Goal: Task Accomplishment & Management: Complete application form

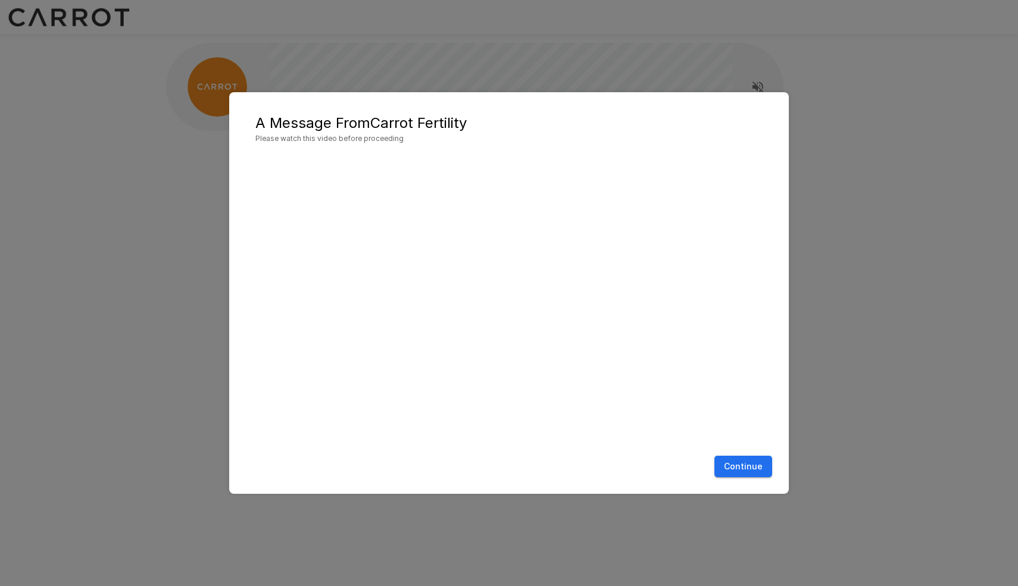
click at [756, 465] on button "Continue" at bounding box center [743, 467] width 58 height 22
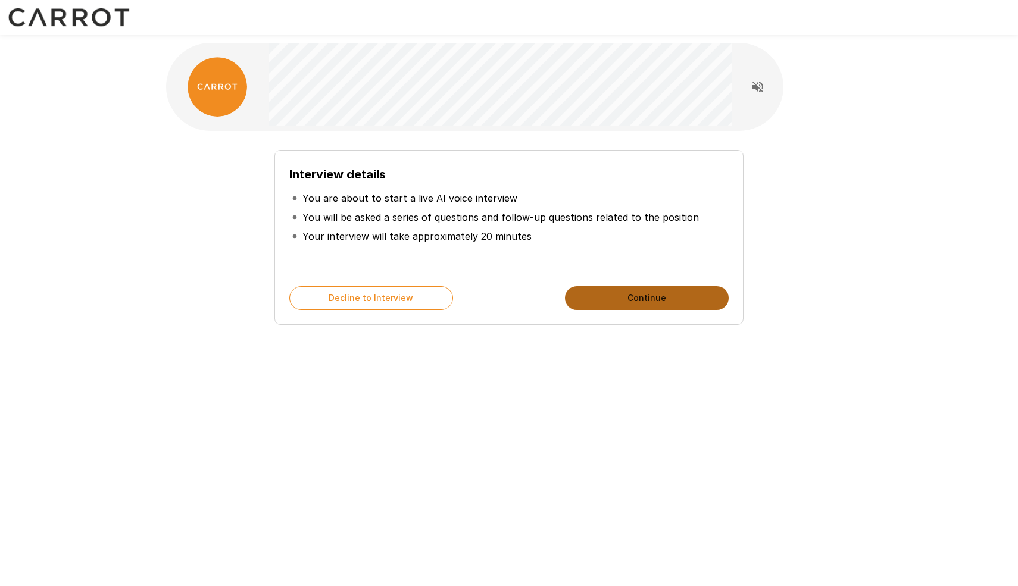
click at [643, 288] on button "Continue" at bounding box center [647, 298] width 164 height 24
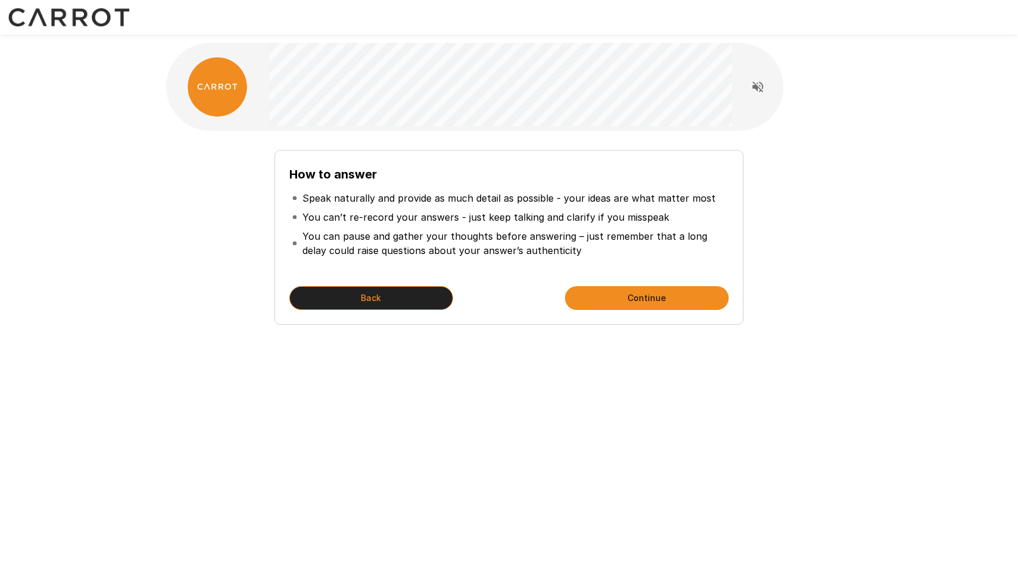
click at [420, 290] on button "Back" at bounding box center [371, 298] width 164 height 24
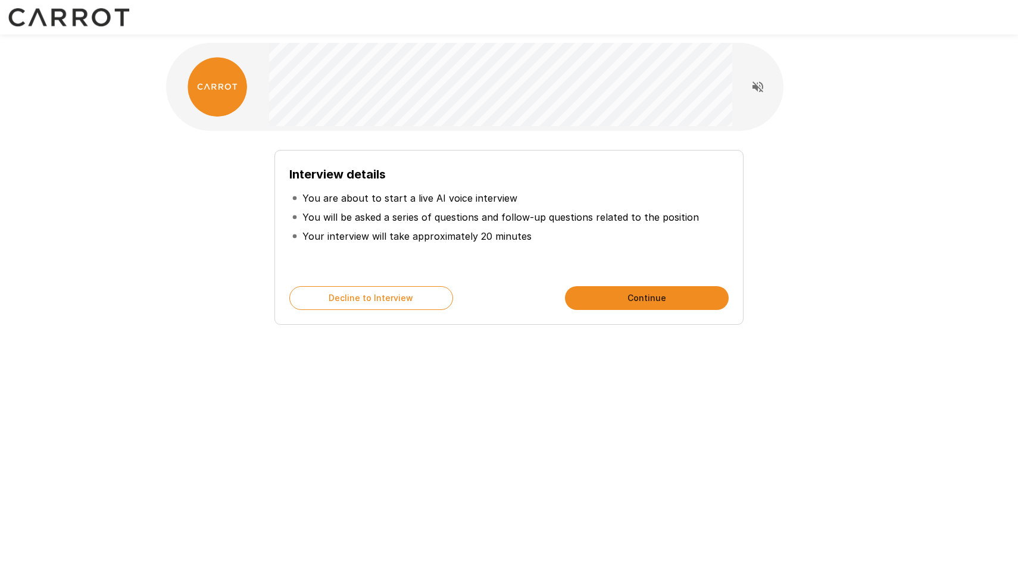
click at [631, 298] on button "Continue" at bounding box center [647, 298] width 164 height 24
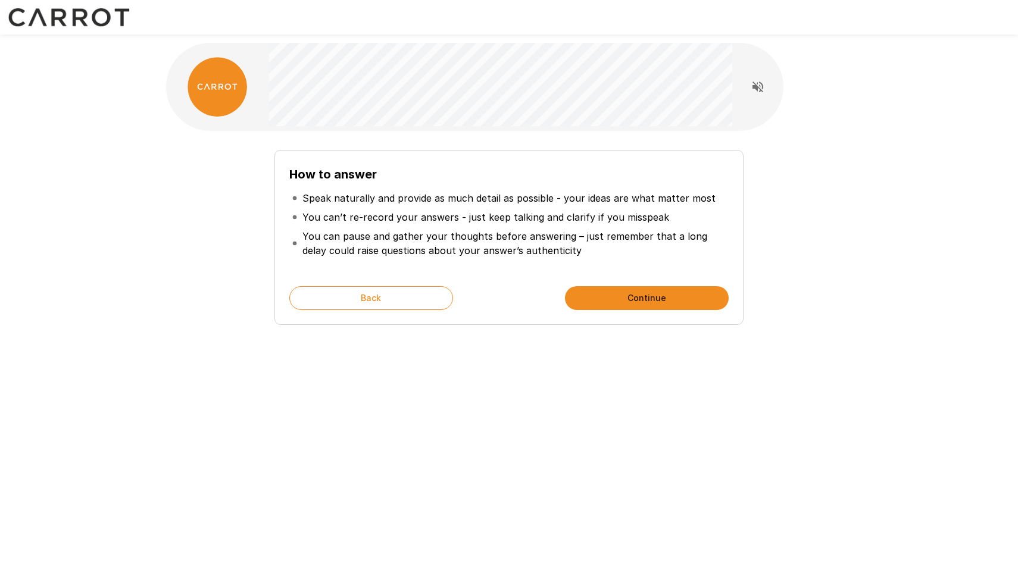
click at [631, 299] on button "Continue" at bounding box center [647, 298] width 164 height 24
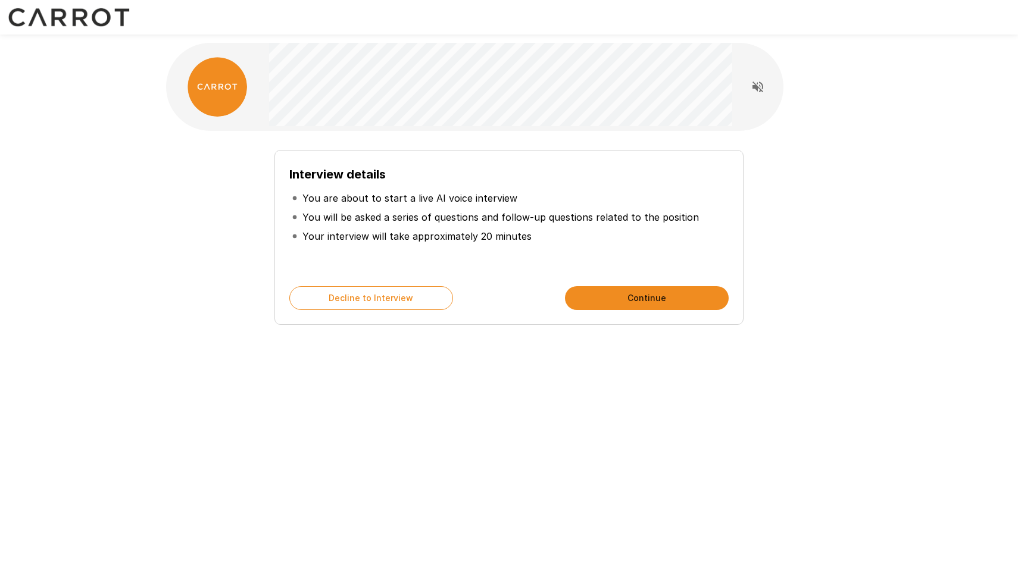
click at [643, 299] on button "Continue" at bounding box center [647, 298] width 164 height 24
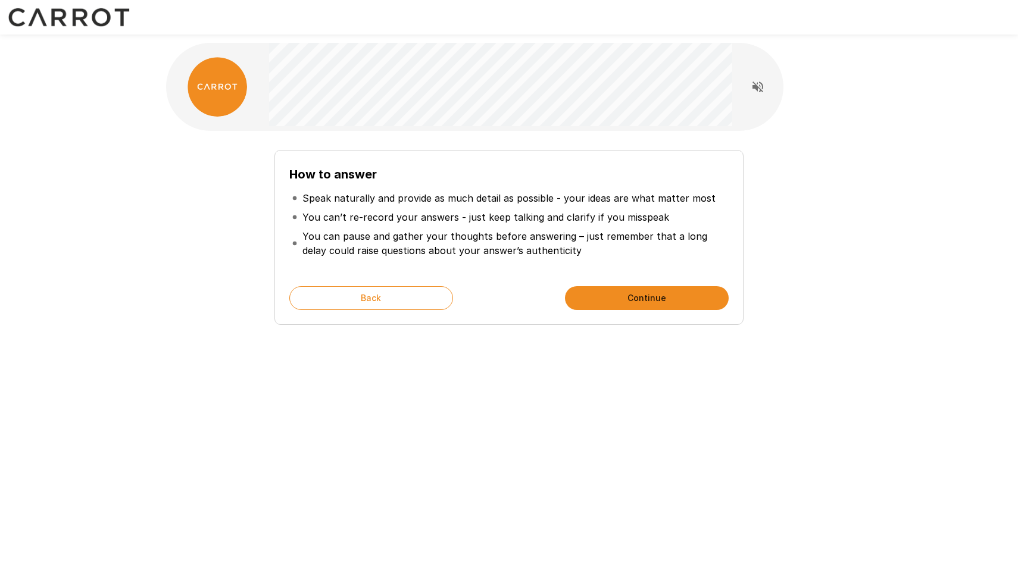
click at [638, 298] on button "Continue" at bounding box center [647, 298] width 164 height 24
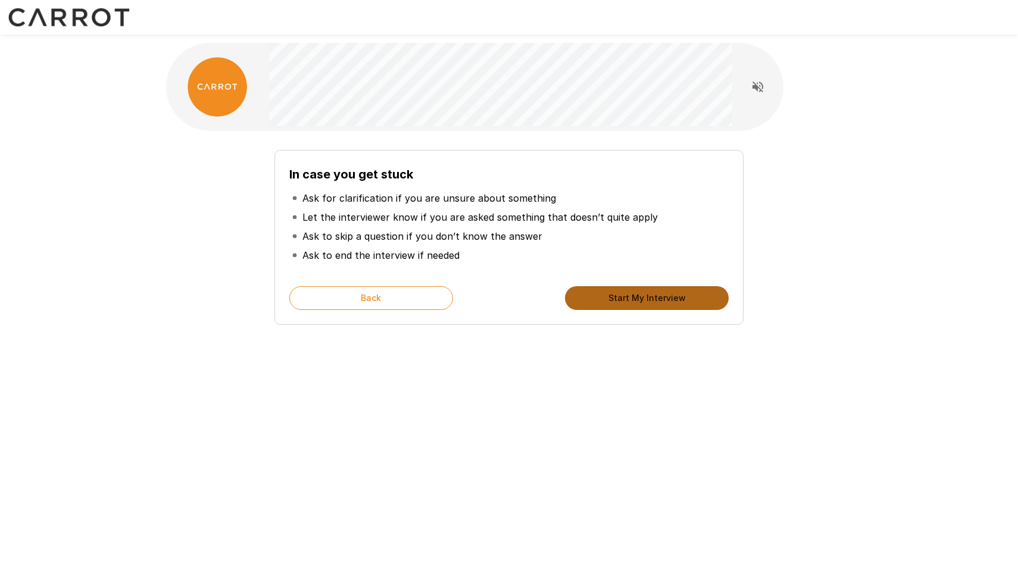
click at [638, 300] on button "Start My Interview" at bounding box center [647, 298] width 164 height 24
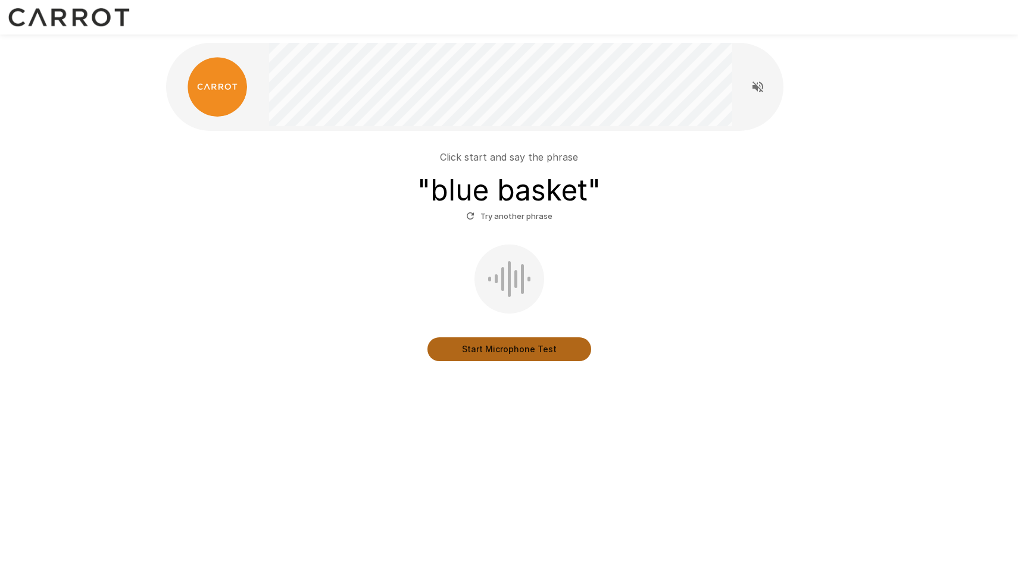
click at [491, 351] on button "Start Microphone Test" at bounding box center [509, 349] width 164 height 24
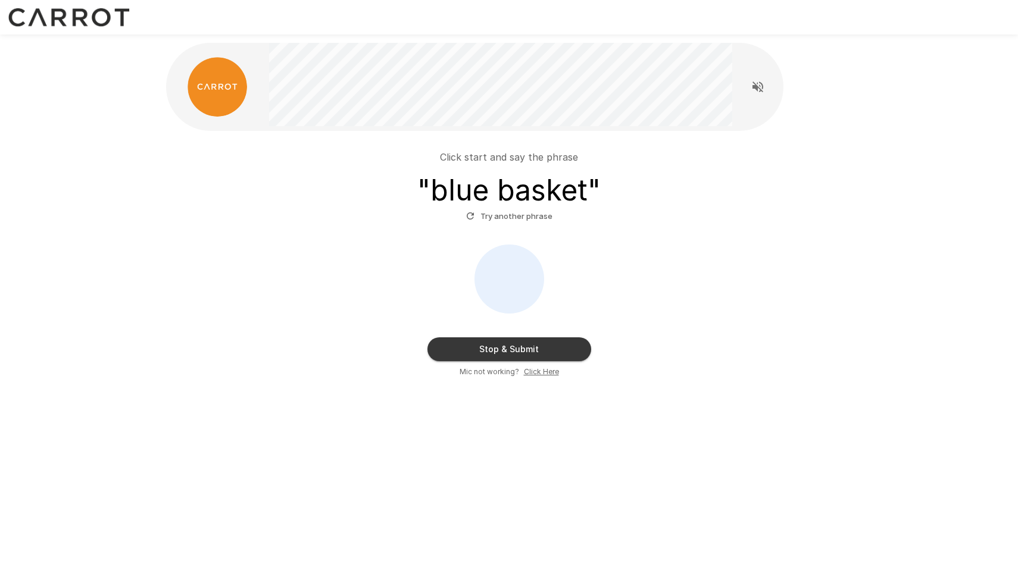
click at [515, 349] on button "Stop & Submit" at bounding box center [509, 349] width 164 height 24
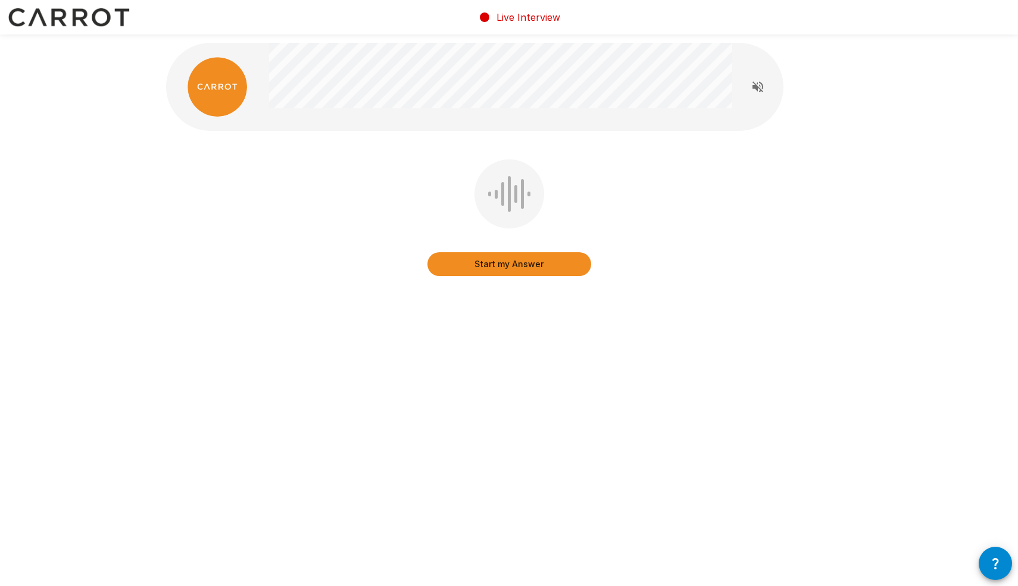
click at [540, 265] on button "Start my Answer" at bounding box center [509, 264] width 164 height 24
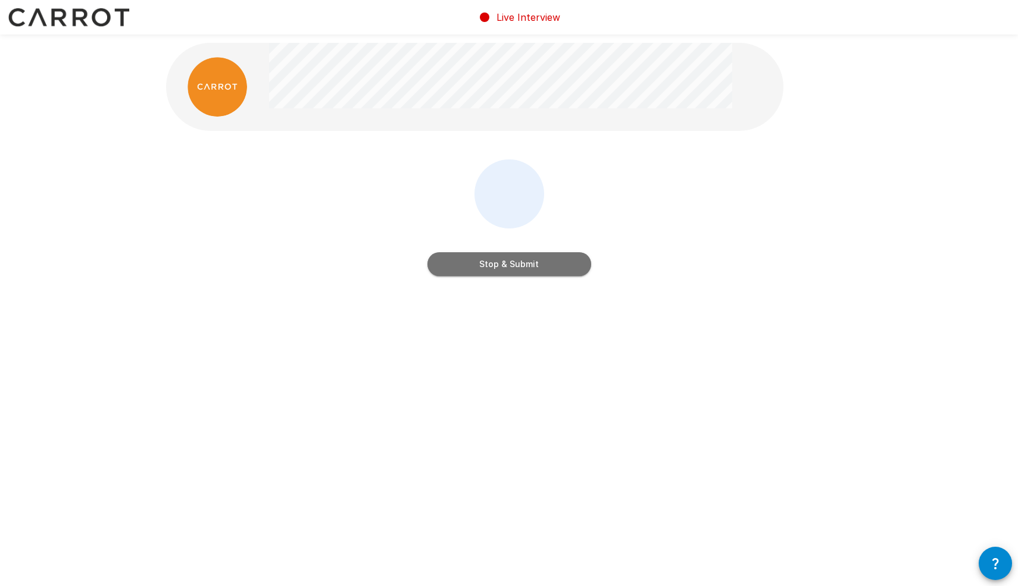
click at [531, 266] on button "Stop & Submit" at bounding box center [509, 264] width 164 height 24
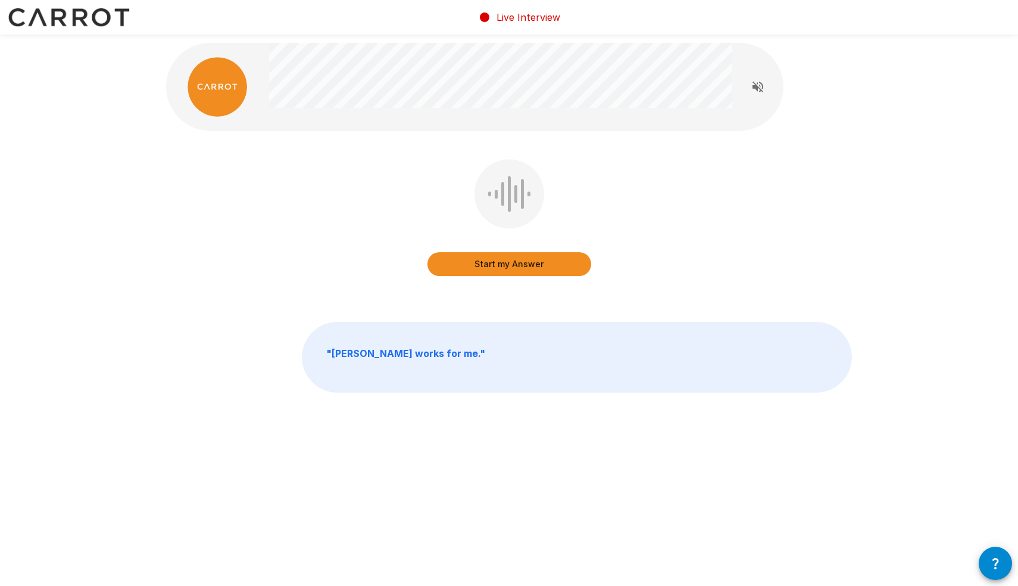
click at [515, 264] on button "Start my Answer" at bounding box center [509, 264] width 164 height 24
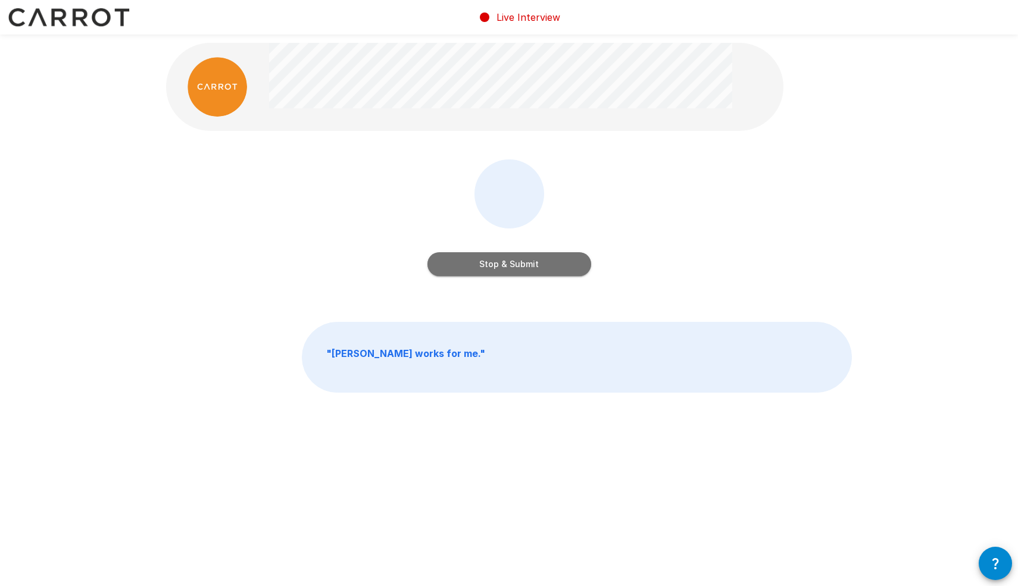
click at [514, 270] on button "Stop & Submit" at bounding box center [509, 264] width 164 height 24
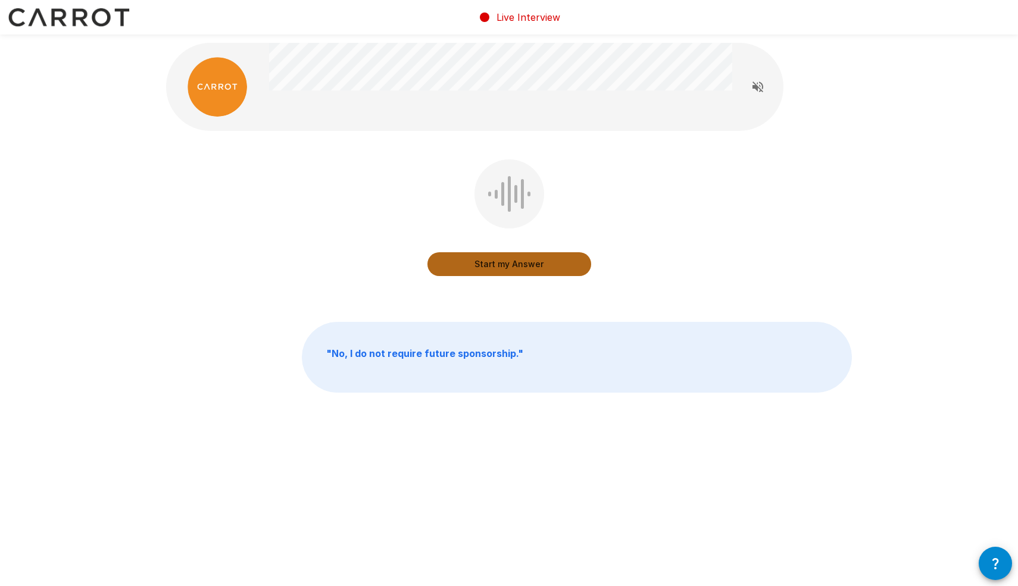
click at [514, 268] on button "Start my Answer" at bounding box center [509, 264] width 164 height 24
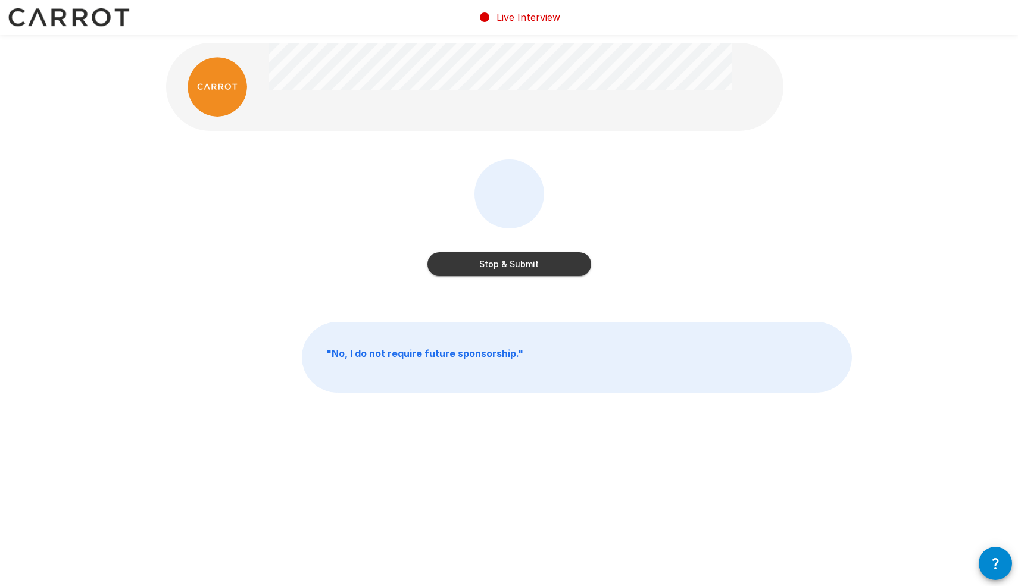
click at [531, 262] on button "Stop & Submit" at bounding box center [509, 264] width 164 height 24
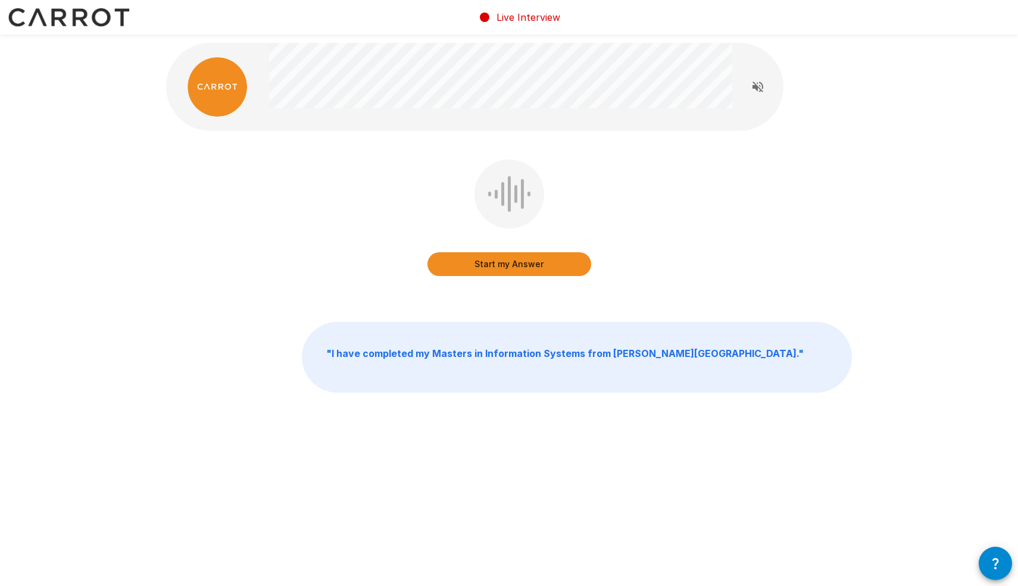
click at [503, 265] on button "Start my Answer" at bounding box center [509, 264] width 164 height 24
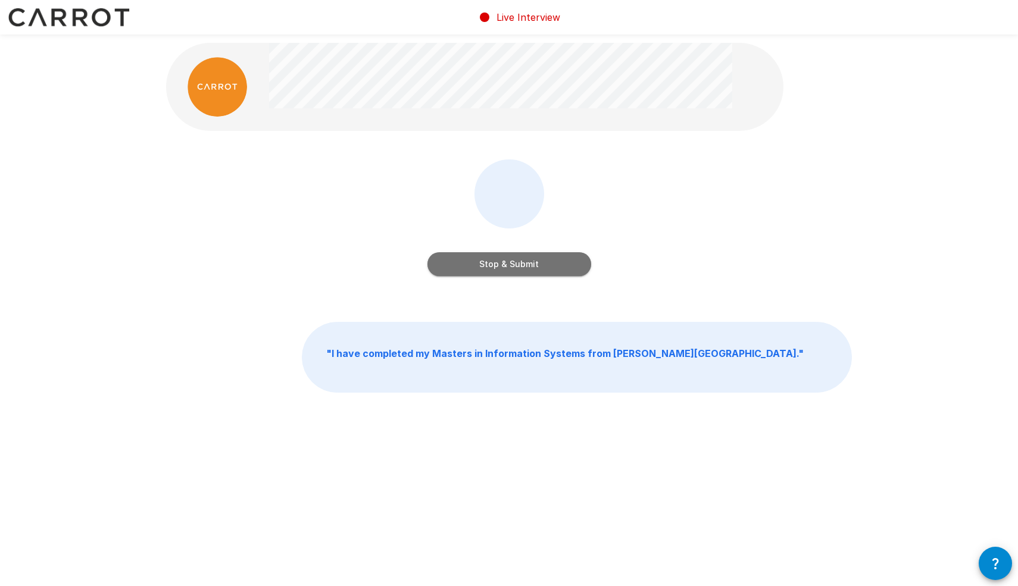
click at [521, 265] on button "Stop & Submit" at bounding box center [509, 264] width 164 height 24
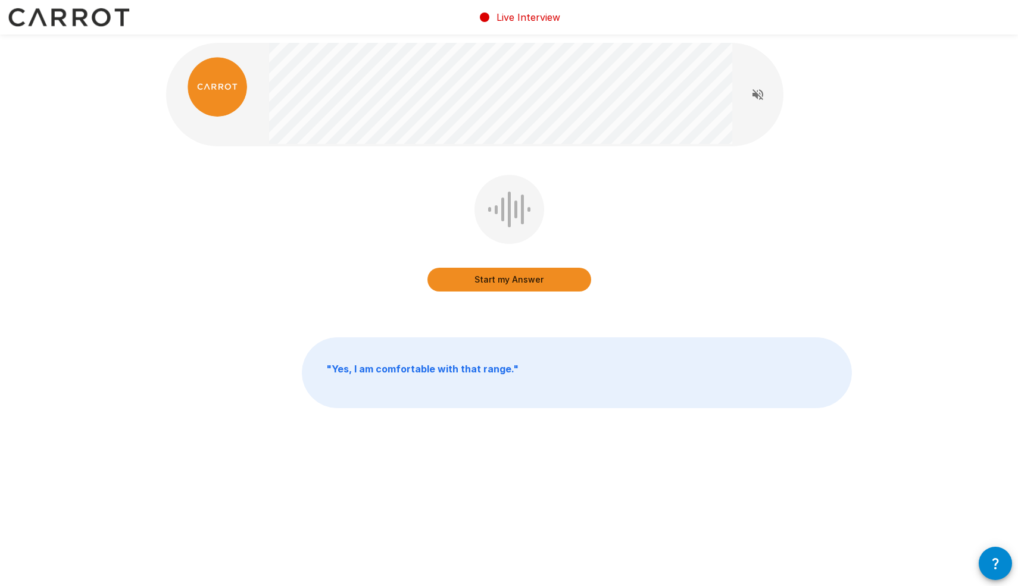
click at [522, 282] on button "Start my Answer" at bounding box center [509, 280] width 164 height 24
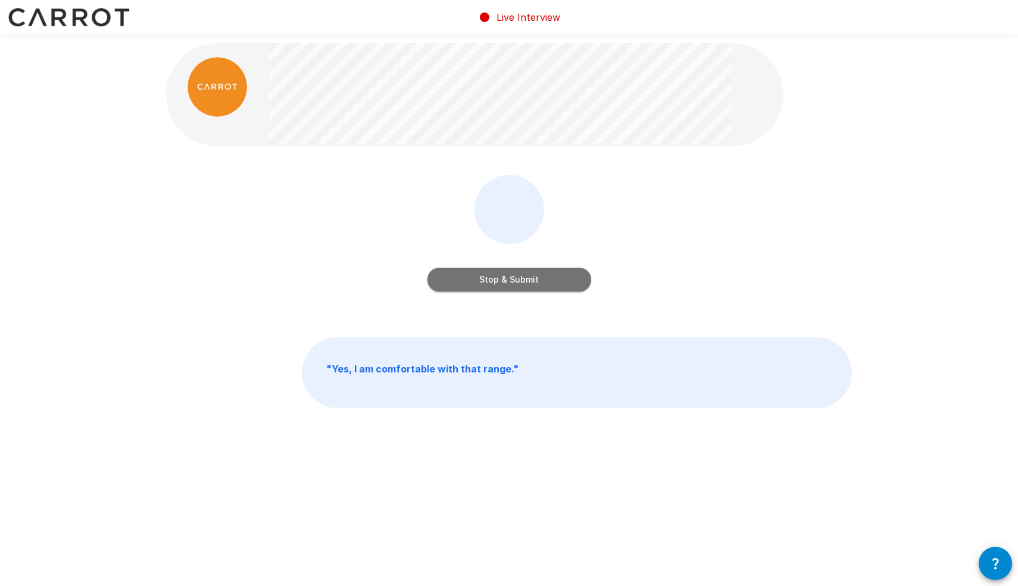
click at [506, 279] on button "Stop & Submit" at bounding box center [509, 280] width 164 height 24
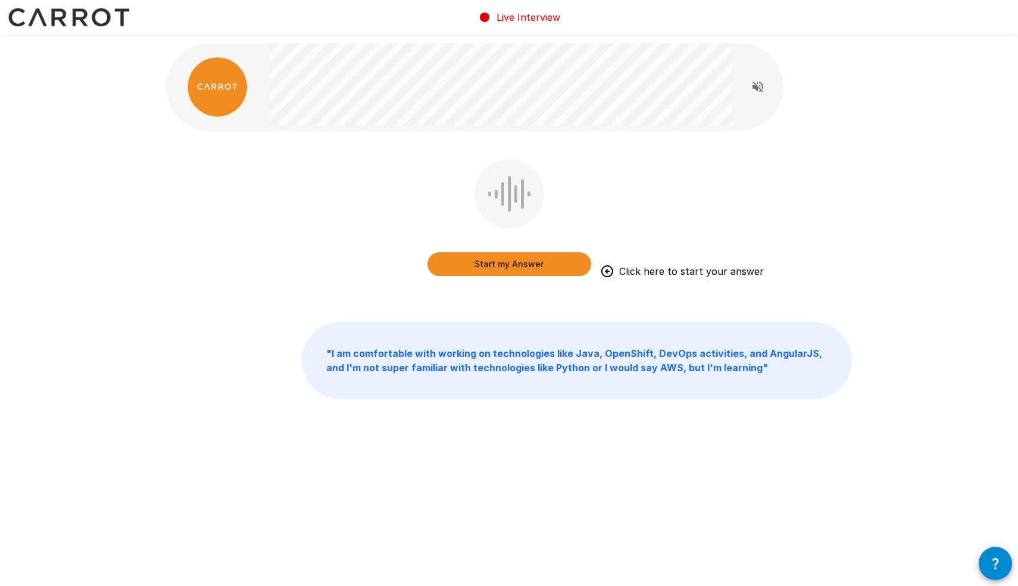
click at [496, 266] on button "Start my Answer" at bounding box center [509, 264] width 164 height 24
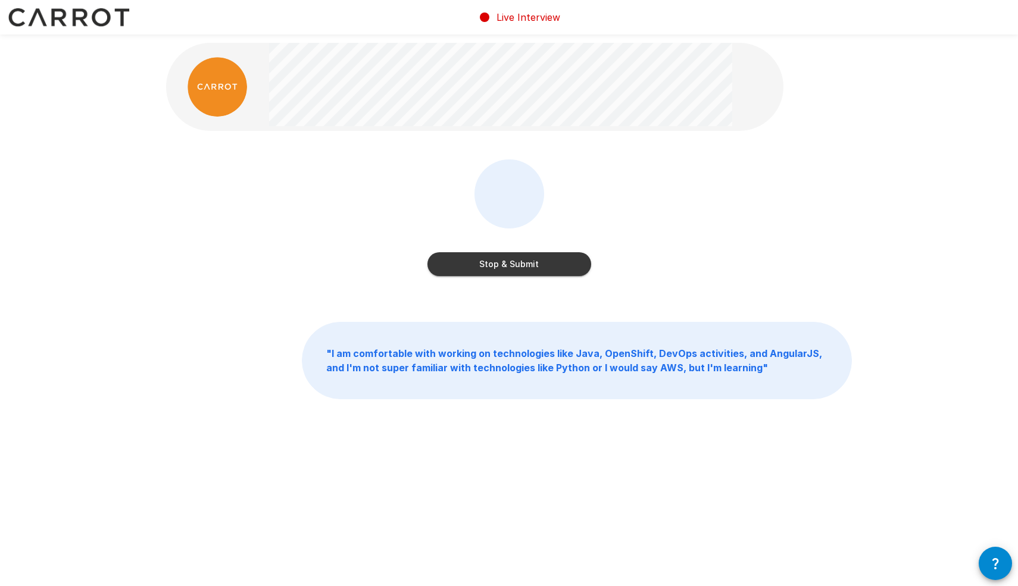
click at [479, 268] on button "Stop & Submit" at bounding box center [509, 264] width 164 height 24
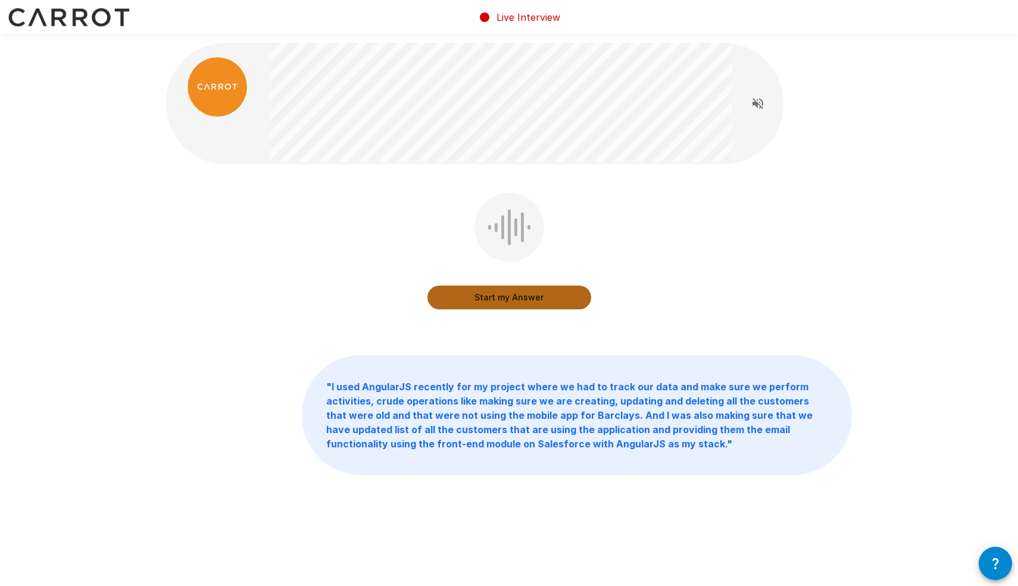
click at [499, 296] on button "Start my Answer" at bounding box center [509, 298] width 164 height 24
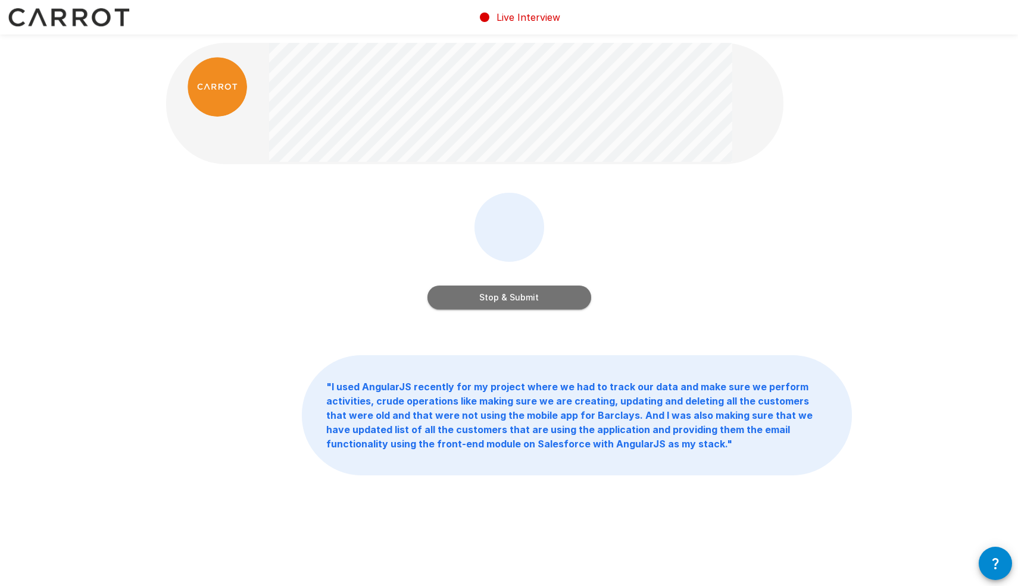
click at [486, 302] on button "Stop & Submit" at bounding box center [509, 298] width 164 height 24
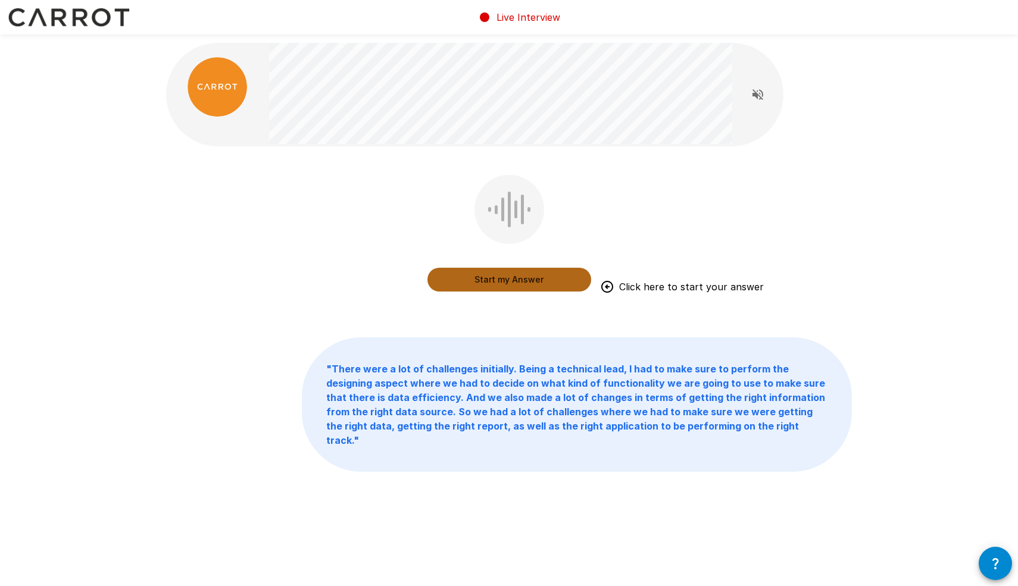
click at [501, 281] on button "Start my Answer" at bounding box center [509, 280] width 164 height 24
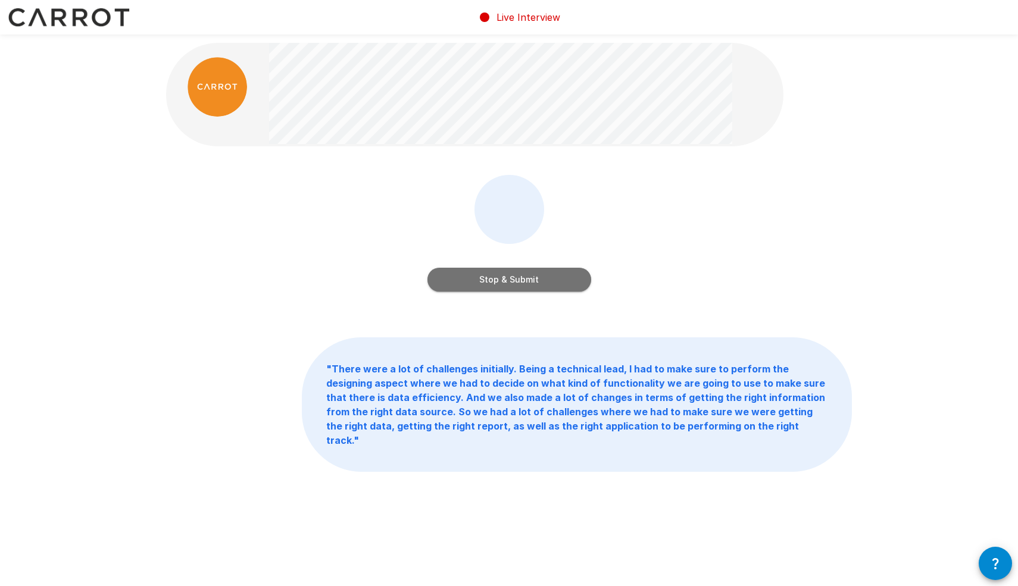
click at [498, 283] on button "Stop & Submit" at bounding box center [509, 280] width 164 height 24
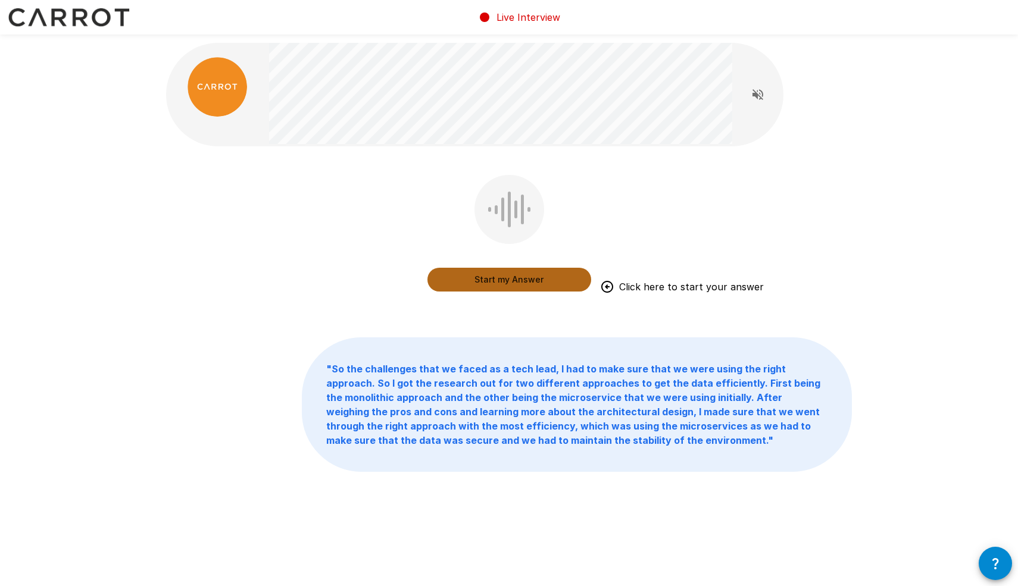
click at [492, 275] on button "Start my Answer" at bounding box center [509, 280] width 164 height 24
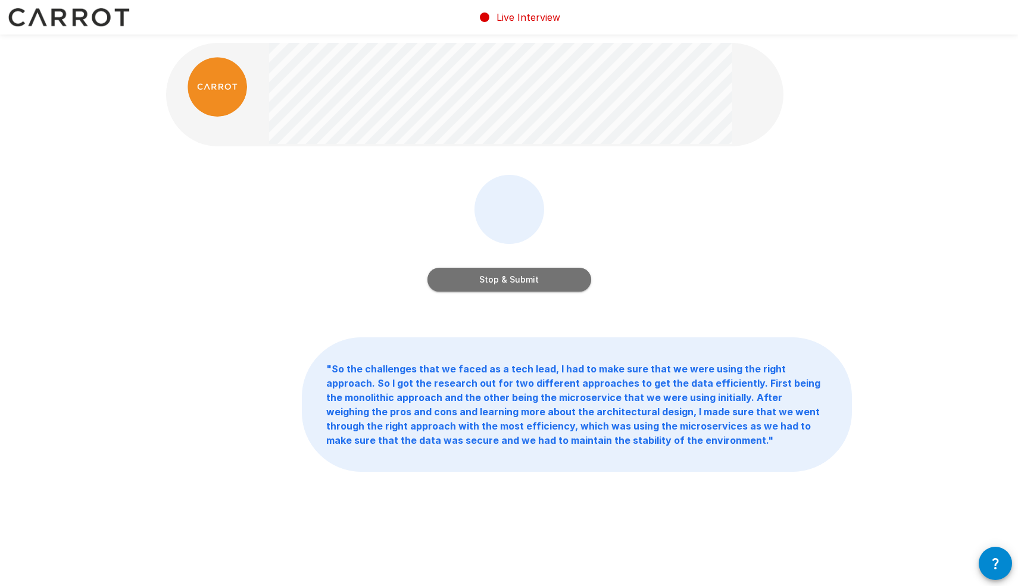
click at [484, 281] on button "Stop & Submit" at bounding box center [509, 280] width 164 height 24
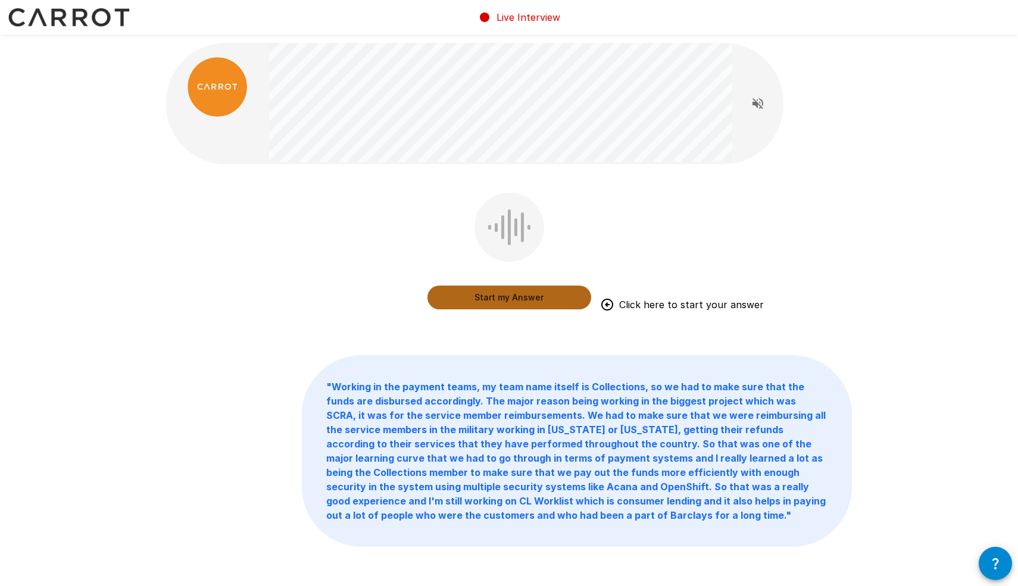
click at [478, 296] on button "Start my Answer" at bounding box center [509, 298] width 164 height 24
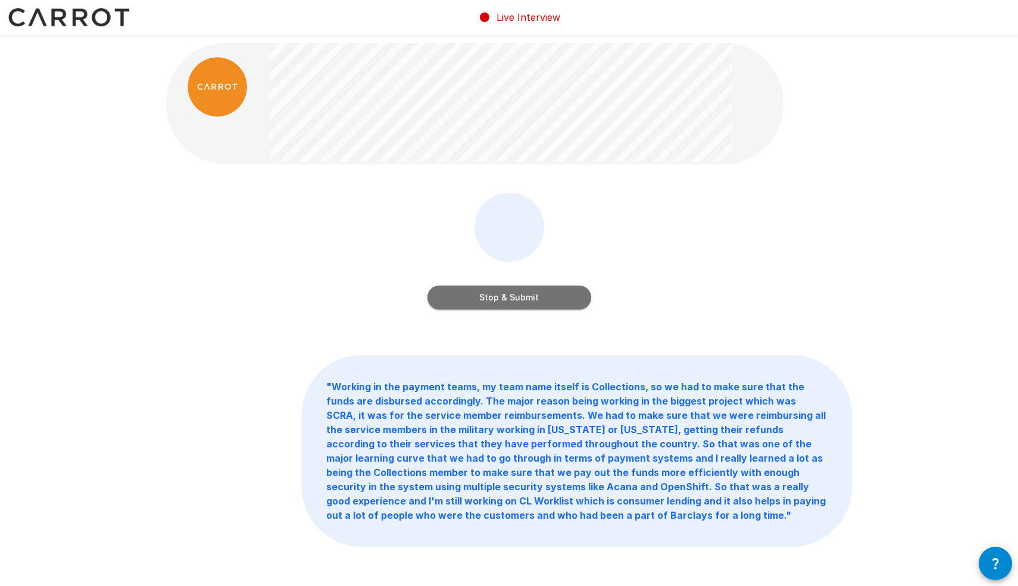
click at [475, 295] on button "Stop & Submit" at bounding box center [509, 298] width 164 height 24
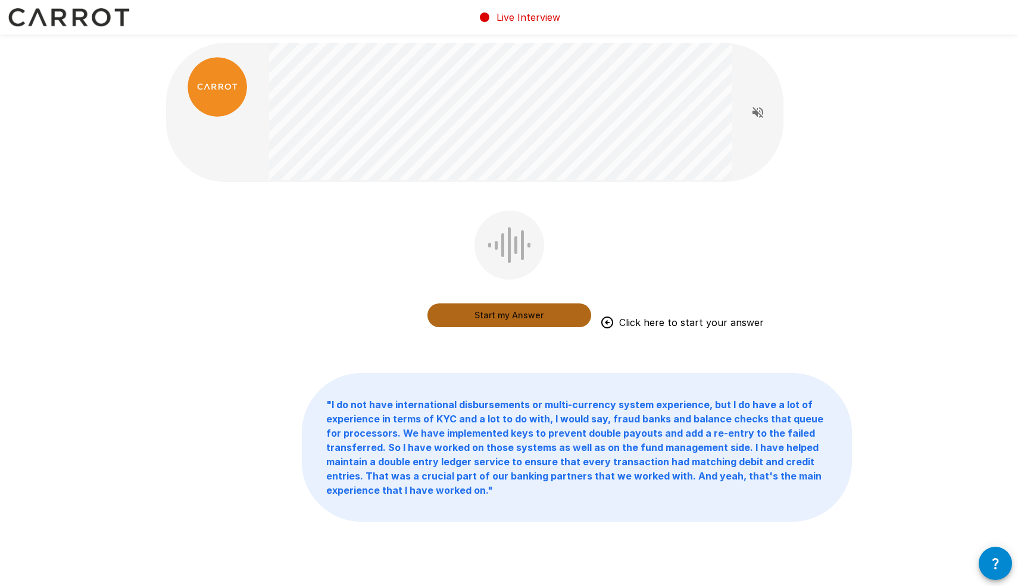
click at [461, 313] on button "Start my Answer" at bounding box center [509, 316] width 164 height 24
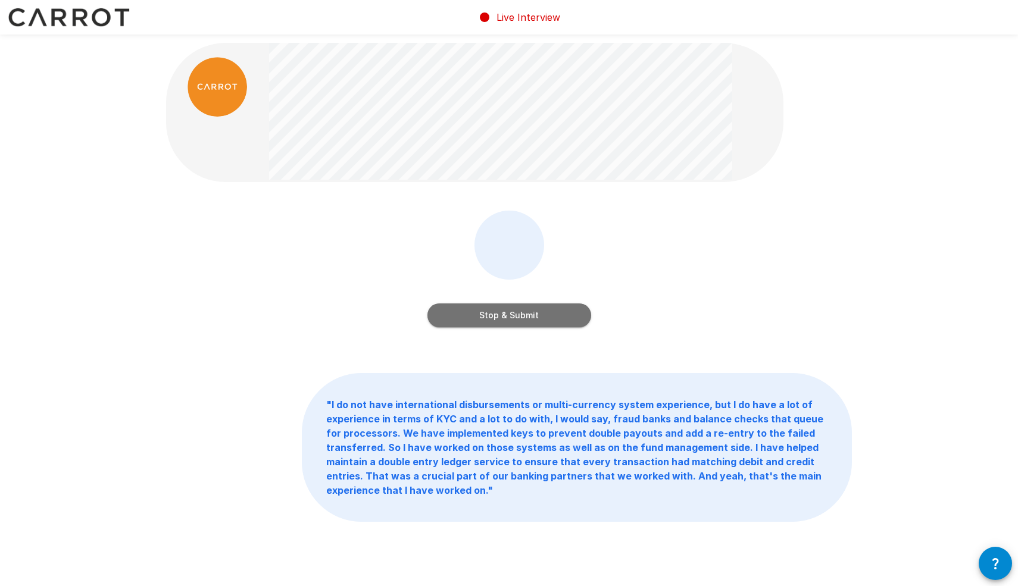
click at [496, 317] on button "Stop & Submit" at bounding box center [509, 316] width 164 height 24
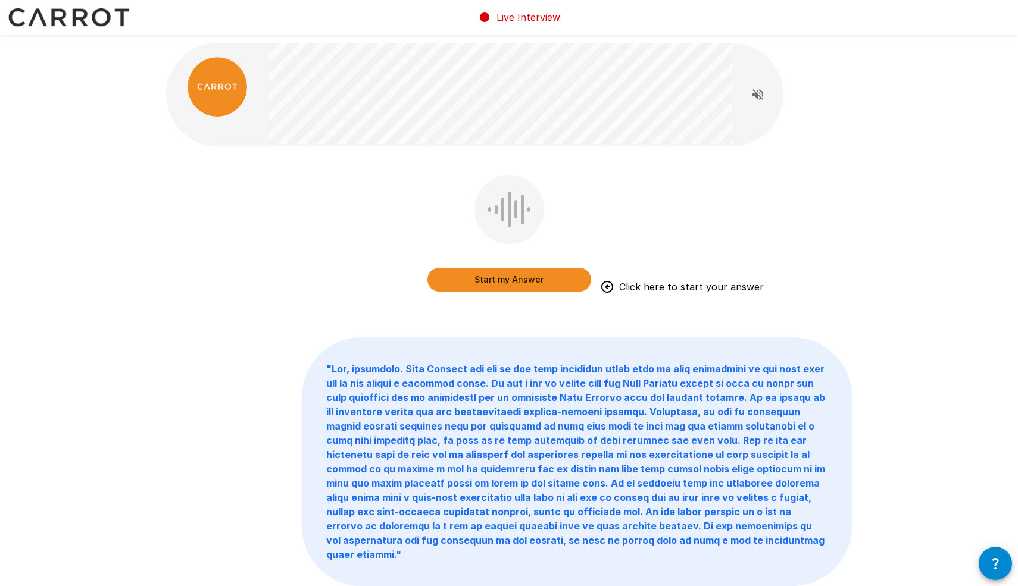
click at [505, 282] on button "Start my Answer" at bounding box center [509, 280] width 164 height 24
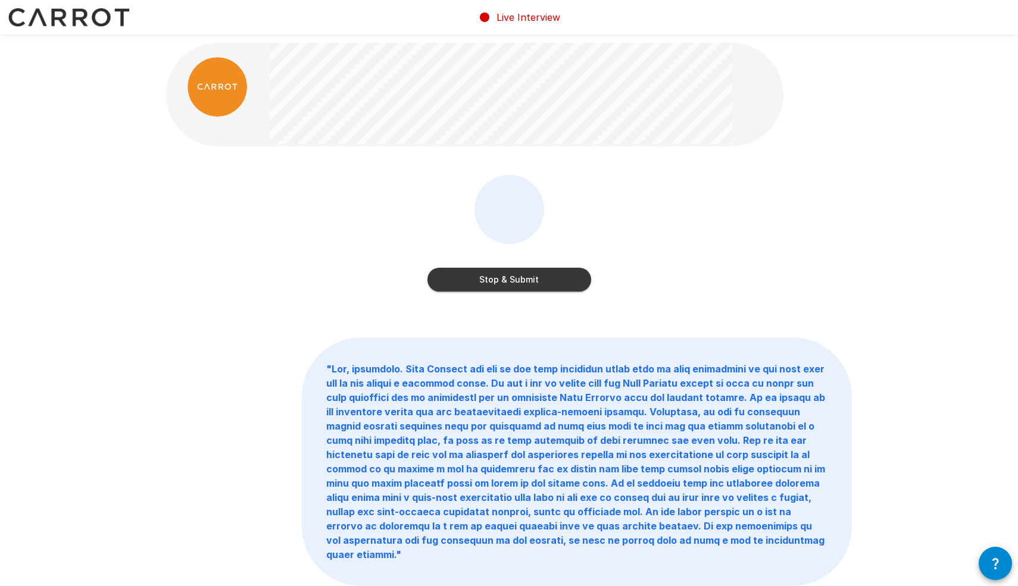
click at [500, 281] on button "Stop & Submit" at bounding box center [509, 280] width 164 height 24
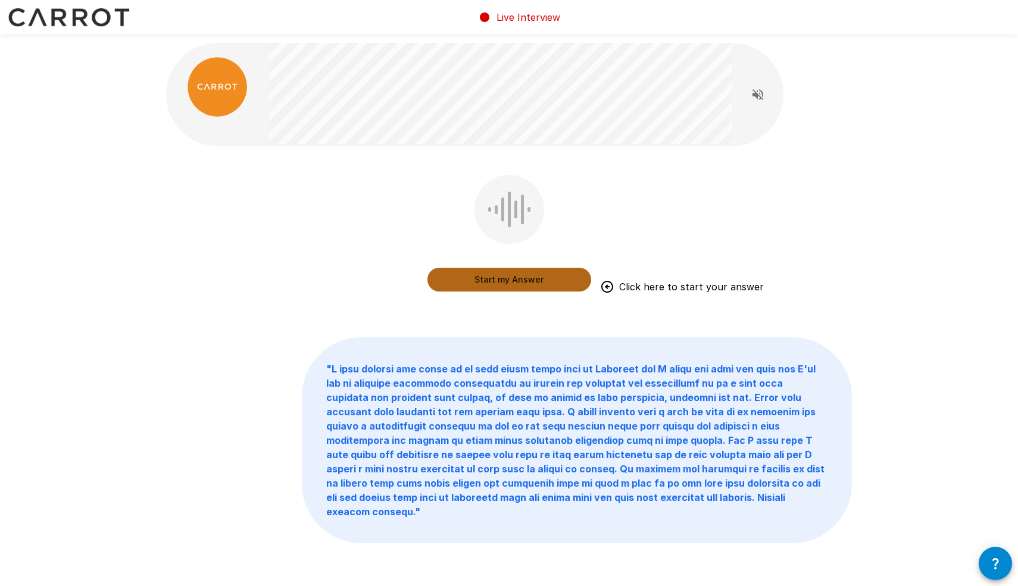
click at [498, 277] on button "Start my Answer" at bounding box center [509, 280] width 164 height 24
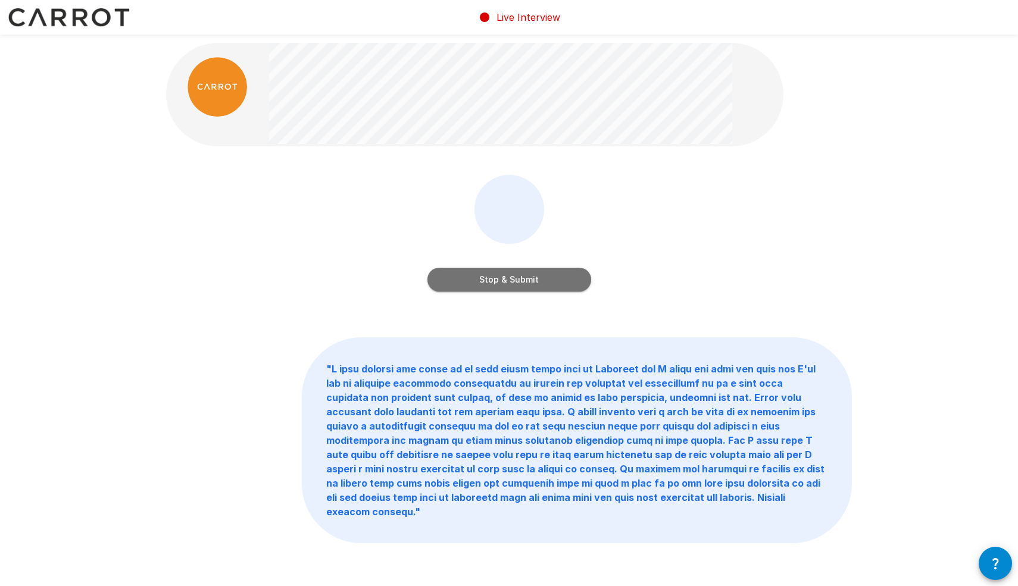
click at [523, 276] on button "Stop & Submit" at bounding box center [509, 280] width 164 height 24
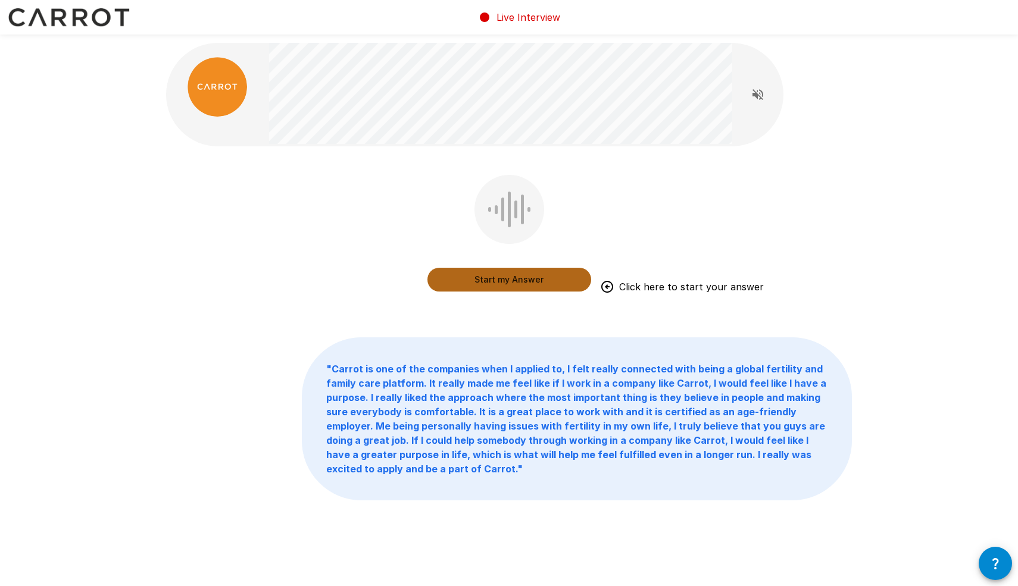
click at [485, 279] on button "Start my Answer" at bounding box center [509, 280] width 164 height 24
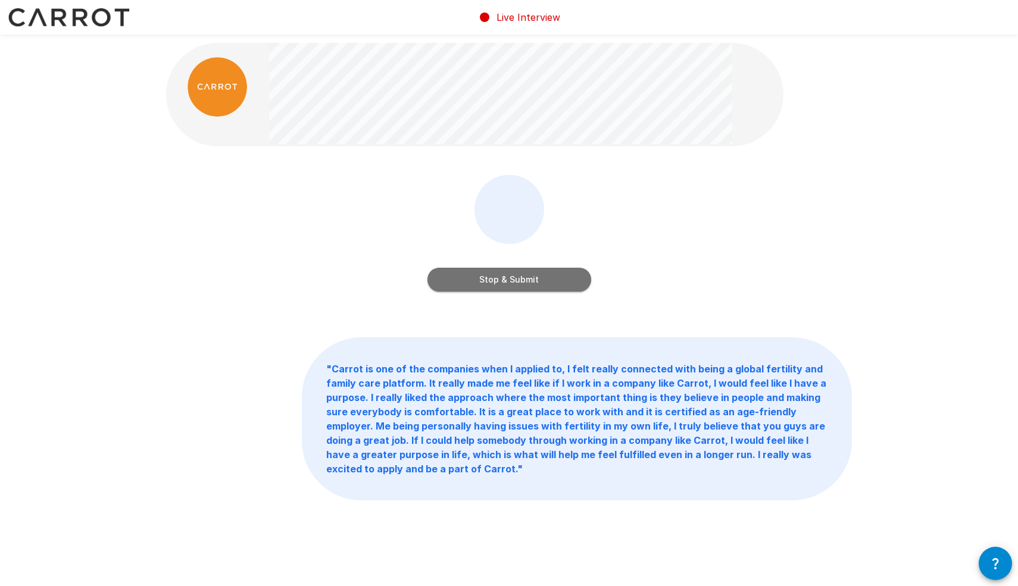
click at [484, 281] on button "Stop & Submit" at bounding box center [509, 280] width 164 height 24
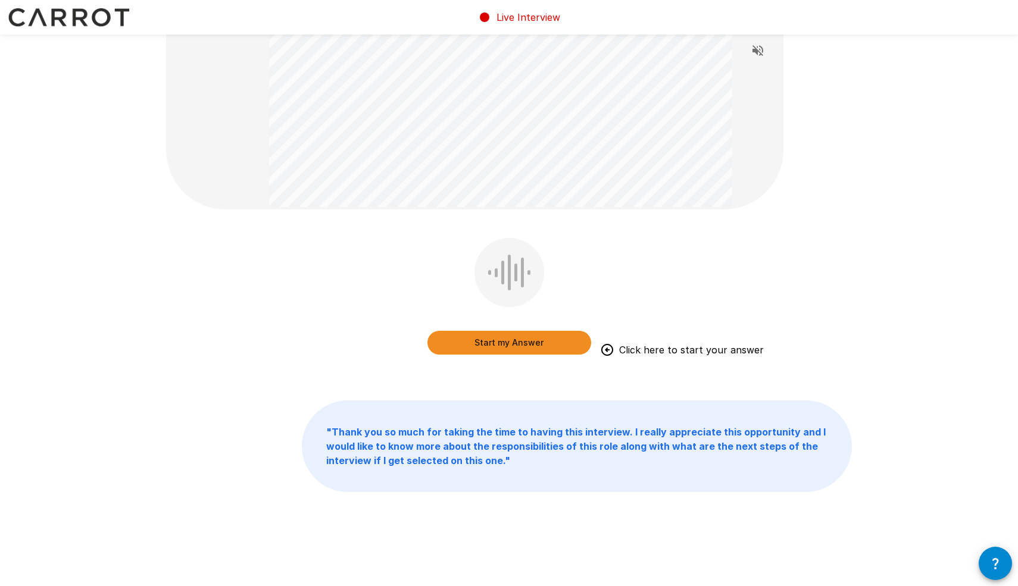
scroll to position [152, 0]
click at [499, 339] on button "Start my Answer" at bounding box center [509, 342] width 164 height 24
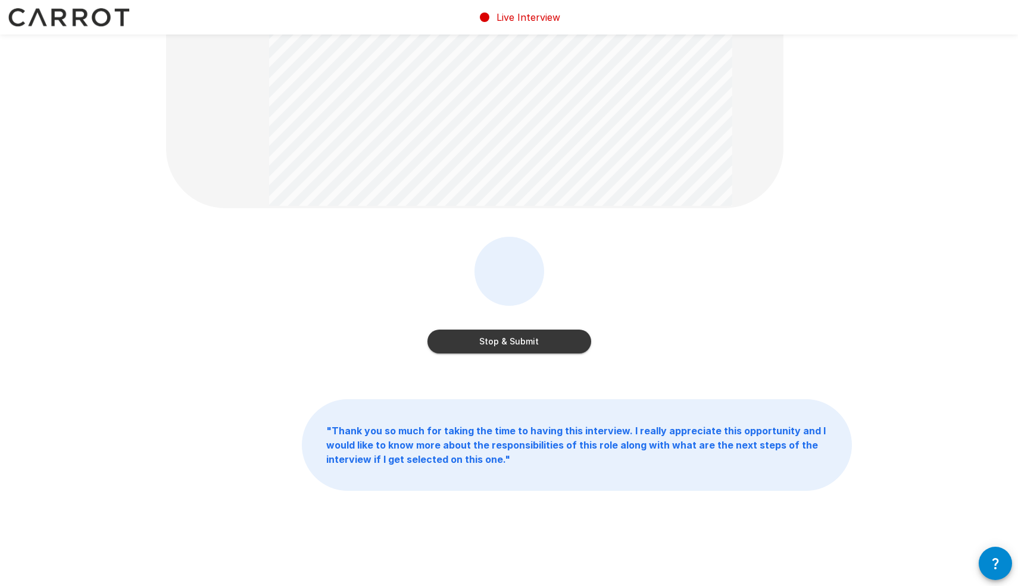
click at [515, 341] on button "Stop & Submit" at bounding box center [509, 342] width 164 height 24
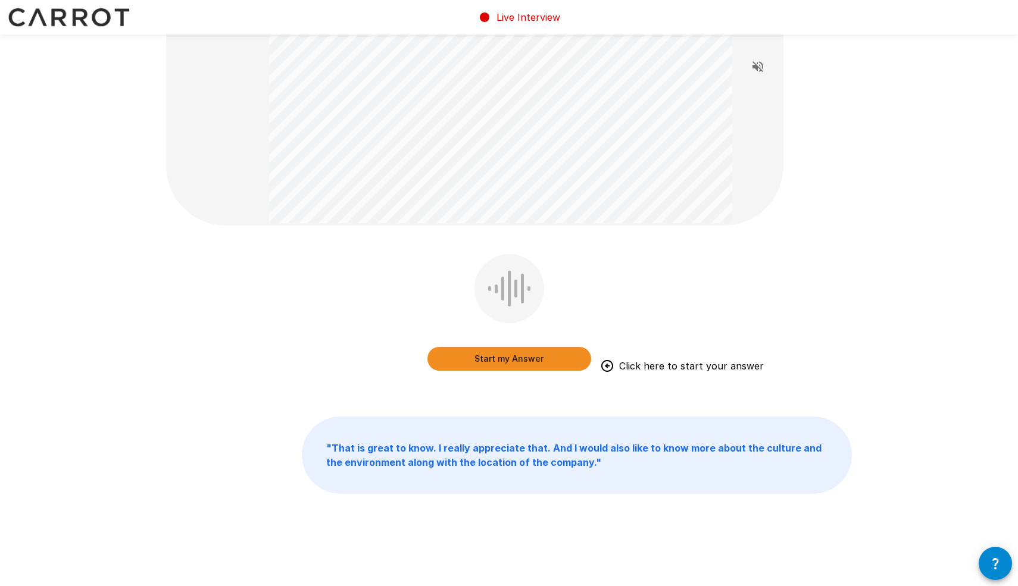
scroll to position [138, 0]
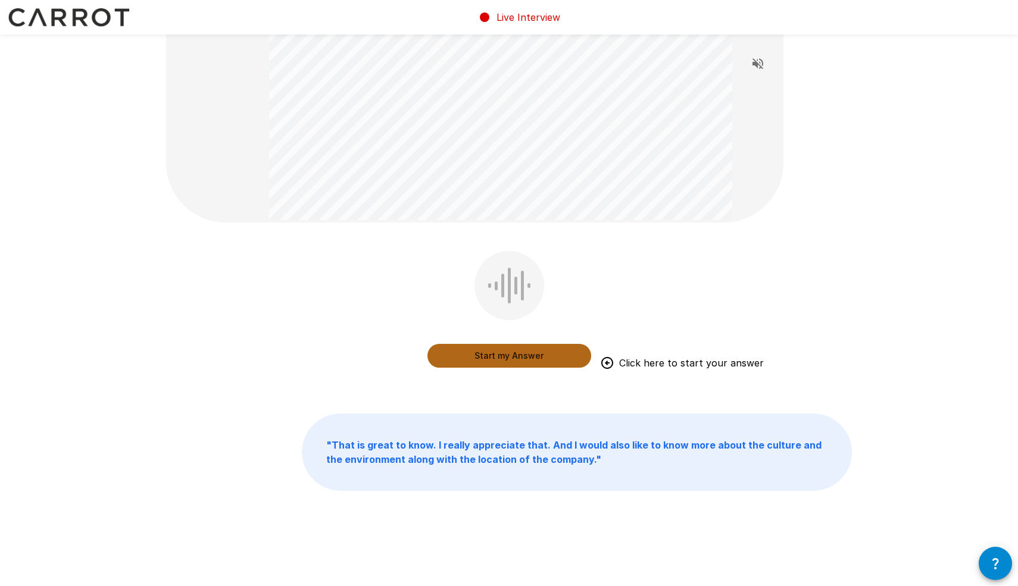
click at [470, 349] on button "Start my Answer" at bounding box center [509, 356] width 164 height 24
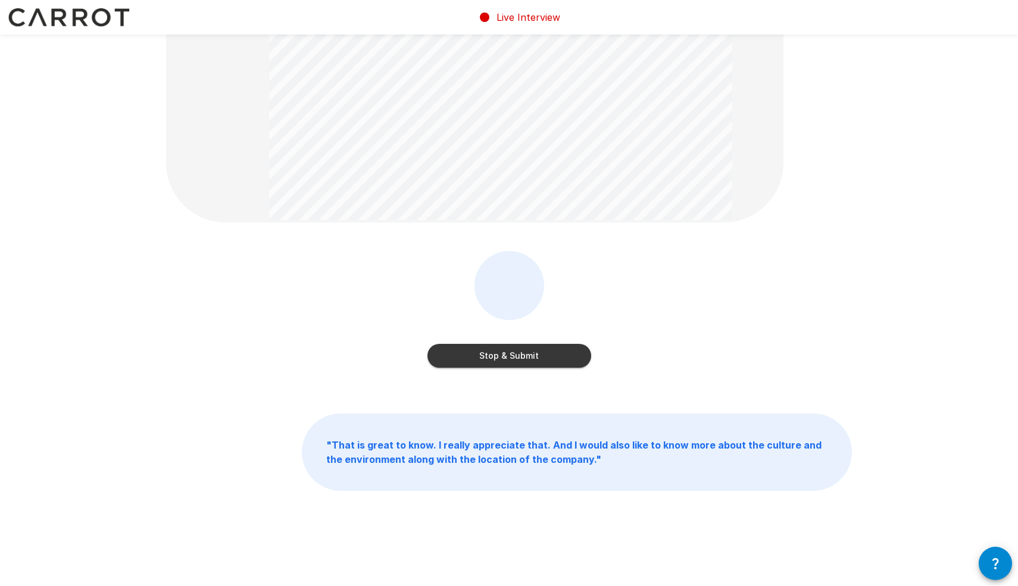
click at [504, 361] on button "Stop & Submit" at bounding box center [509, 356] width 164 height 24
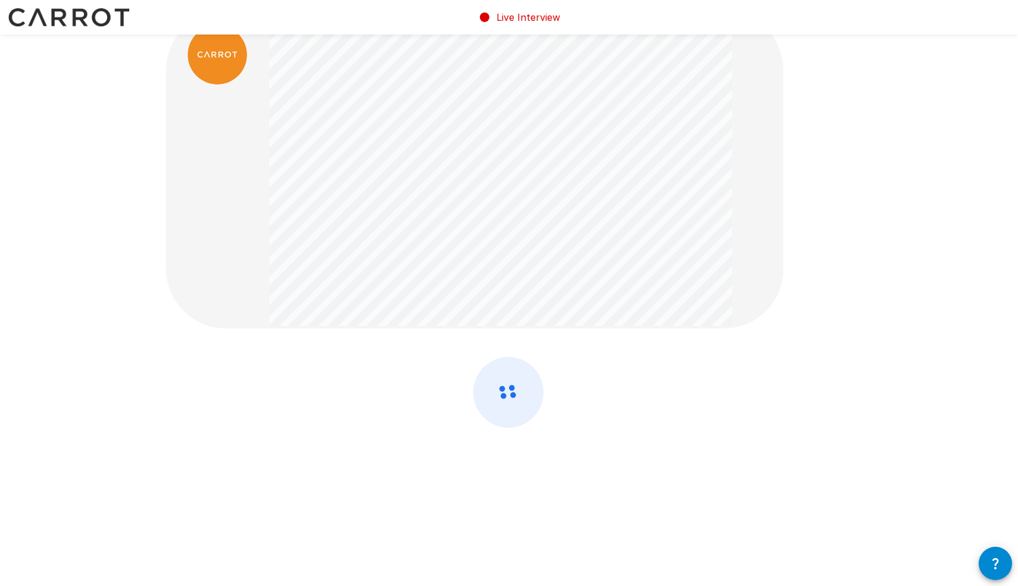
scroll to position [0, 0]
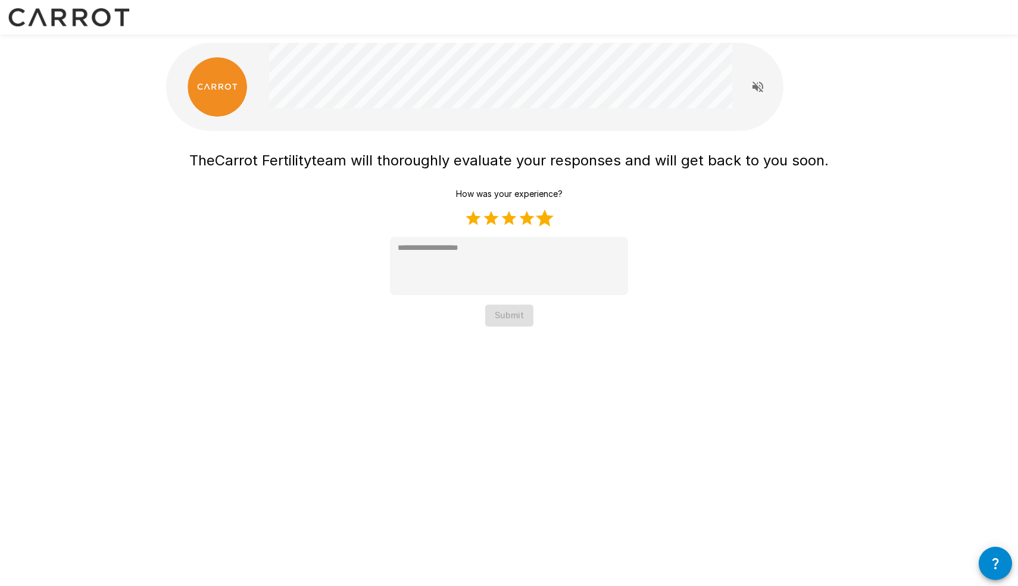
click at [543, 223] on label "5 Stars" at bounding box center [545, 218] width 18 height 18
type textarea "*"
click at [502, 319] on button "Submit" at bounding box center [509, 316] width 48 height 22
